Goal: Transaction & Acquisition: Book appointment/travel/reservation

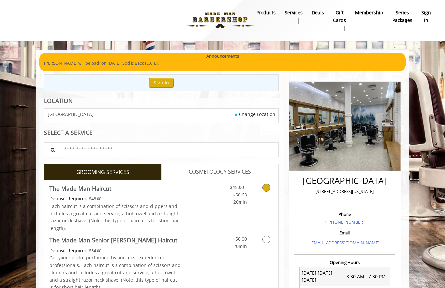
click at [96, 204] on span "Each haircut is a combination of scissors and clippers and includes a great cut…" at bounding box center [114, 217] width 131 height 28
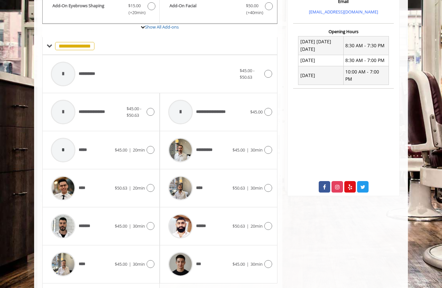
scroll to position [239, 0]
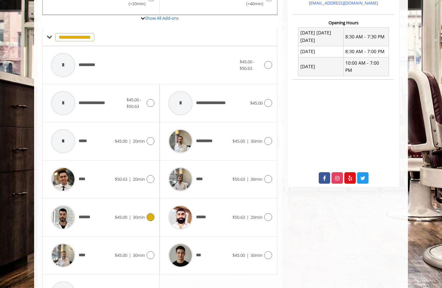
click at [149, 217] on icon at bounding box center [150, 217] width 8 height 8
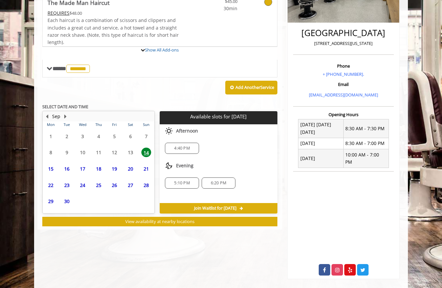
scroll to position [166, 0]
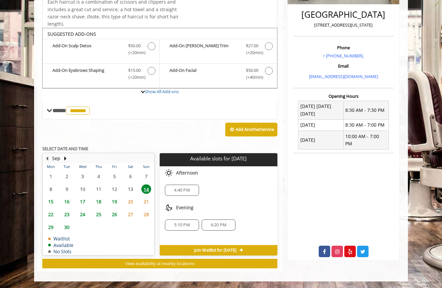
click at [66, 202] on span "16" at bounding box center [67, 201] width 10 height 9
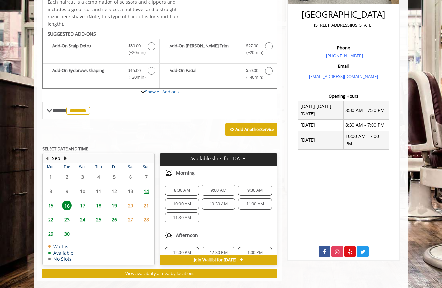
scroll to position [176, 0]
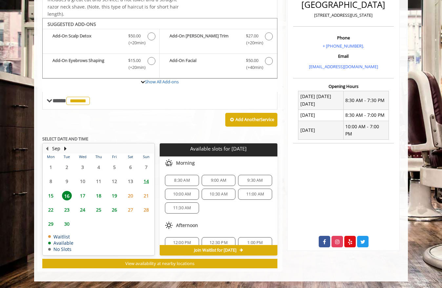
click at [254, 180] on span "9:30 AM" at bounding box center [254, 180] width 15 height 5
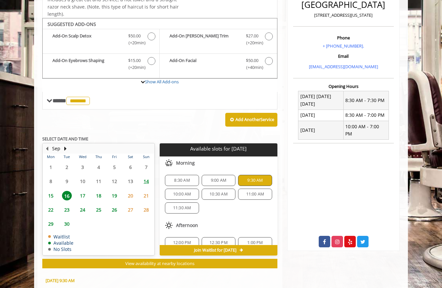
scroll to position [294, 0]
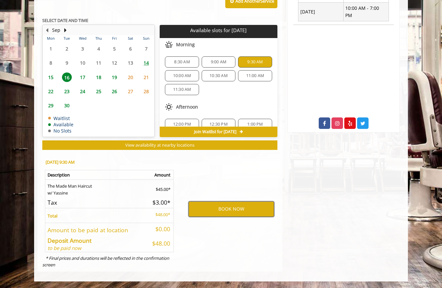
click at [234, 210] on button "BOOK NOW" at bounding box center [230, 208] width 85 height 15
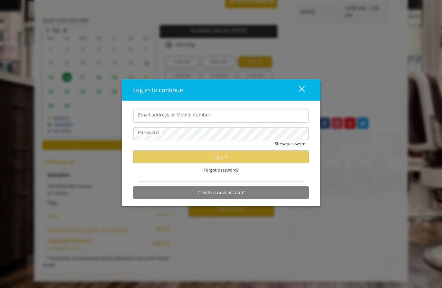
type input "**********"
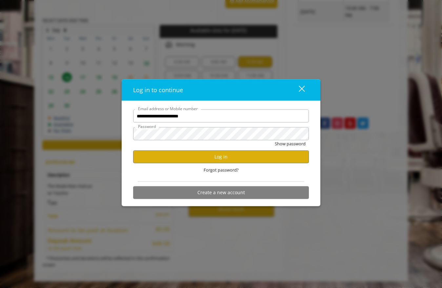
scroll to position [0, 0]
click at [222, 155] on button "Log in" at bounding box center [221, 156] width 176 height 13
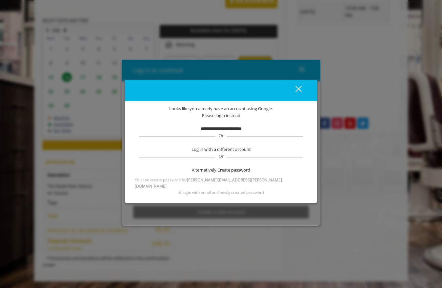
click at [296, 88] on div "close" at bounding box center [294, 90] width 13 height 10
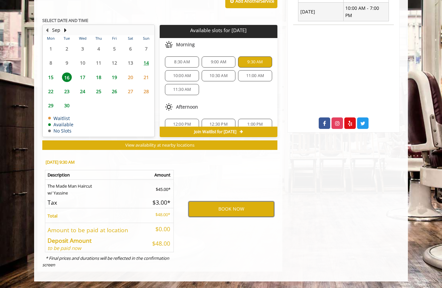
click at [233, 211] on button "BOOK NOW" at bounding box center [230, 208] width 85 height 15
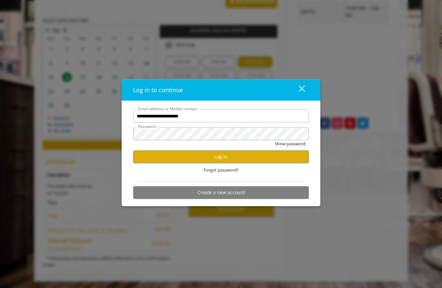
click at [303, 86] on div "close dialog" at bounding box center [301, 88] width 6 height 6
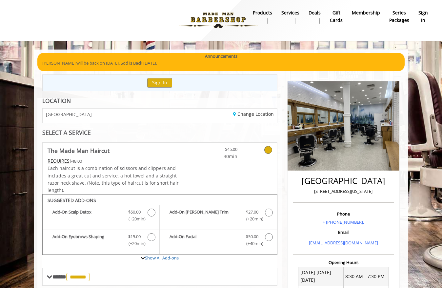
click at [426, 12] on b "sign in" at bounding box center [422, 16] width 9 height 15
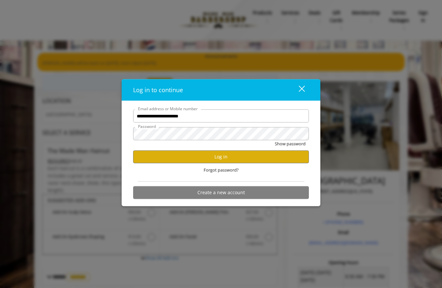
click at [300, 88] on div "close" at bounding box center [297, 90] width 13 height 10
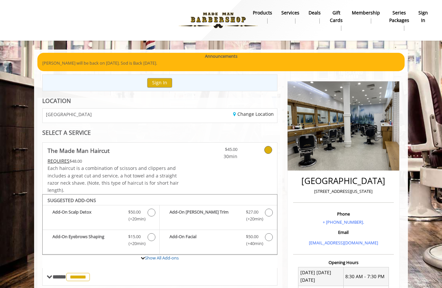
click at [423, 19] on b "sign in" at bounding box center [422, 16] width 9 height 15
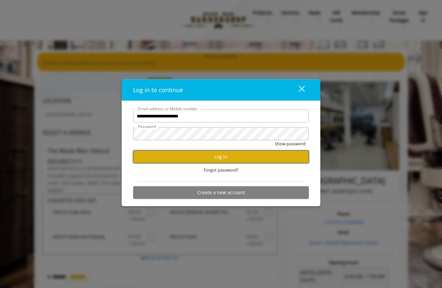
click at [228, 156] on button "Log in" at bounding box center [221, 156] width 176 height 13
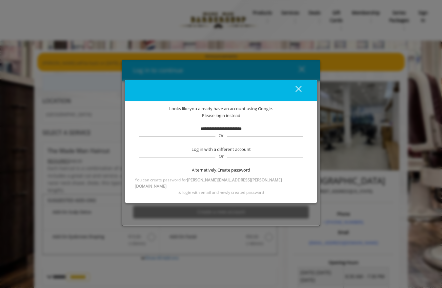
click at [230, 153] on span "Log in with a different account" at bounding box center [220, 149] width 59 height 7
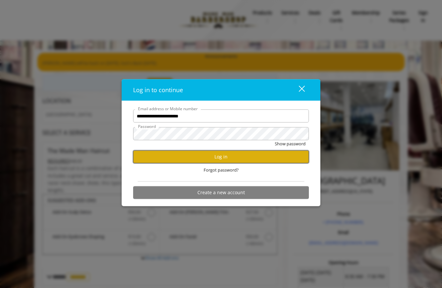
click at [231, 156] on button "Log in" at bounding box center [221, 156] width 176 height 13
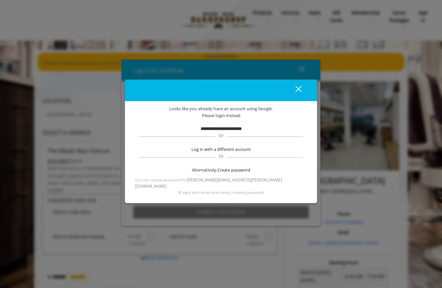
click at [299, 90] on div "close dialog" at bounding box center [298, 89] width 6 height 6
